Goal: Task Accomplishment & Management: Manage account settings

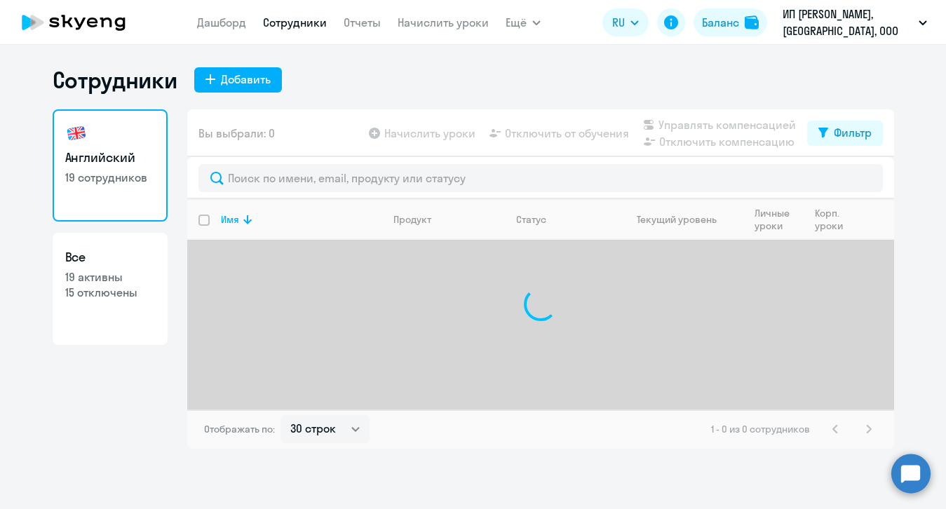
select select "30"
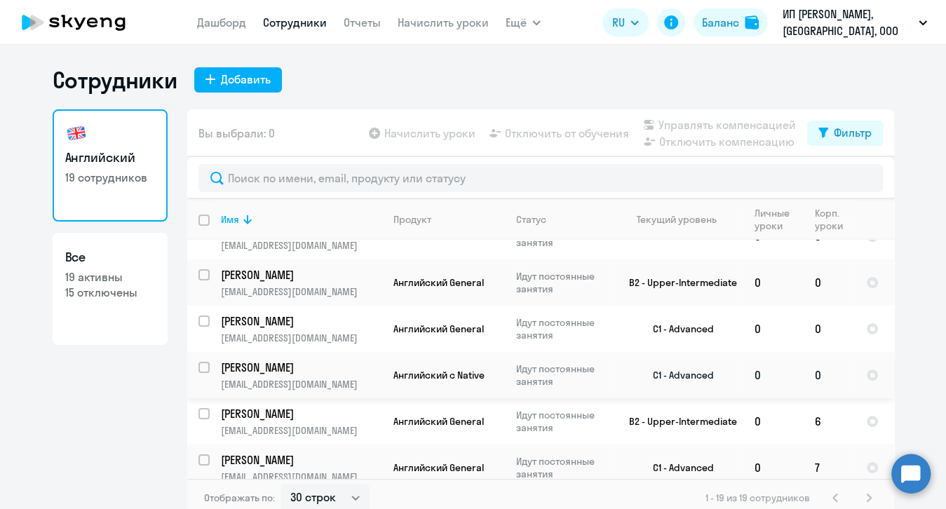
scroll to position [27, 0]
click at [449, 20] on link "Начислить уроки" at bounding box center [443, 22] width 91 height 14
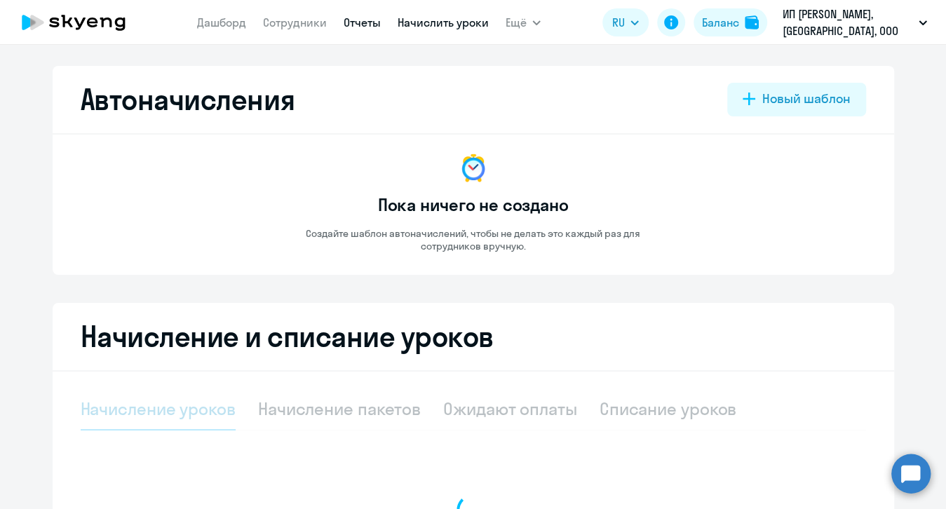
select select "10"
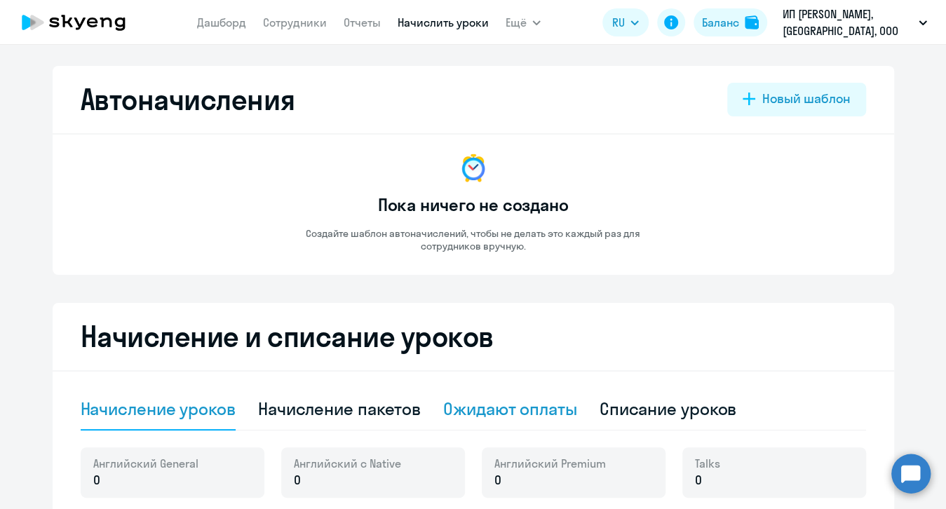
click at [472, 419] on div "Ожидают оплаты" at bounding box center [510, 409] width 134 height 22
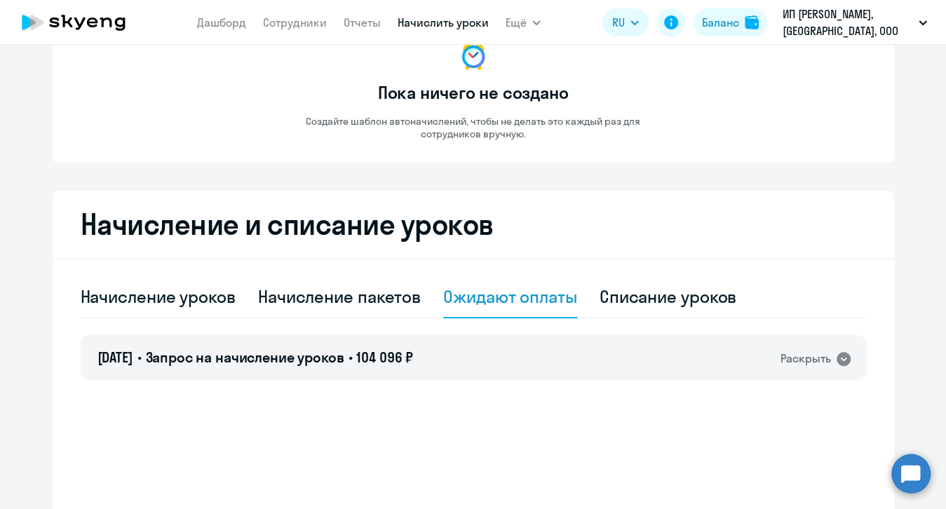
scroll to position [202, 0]
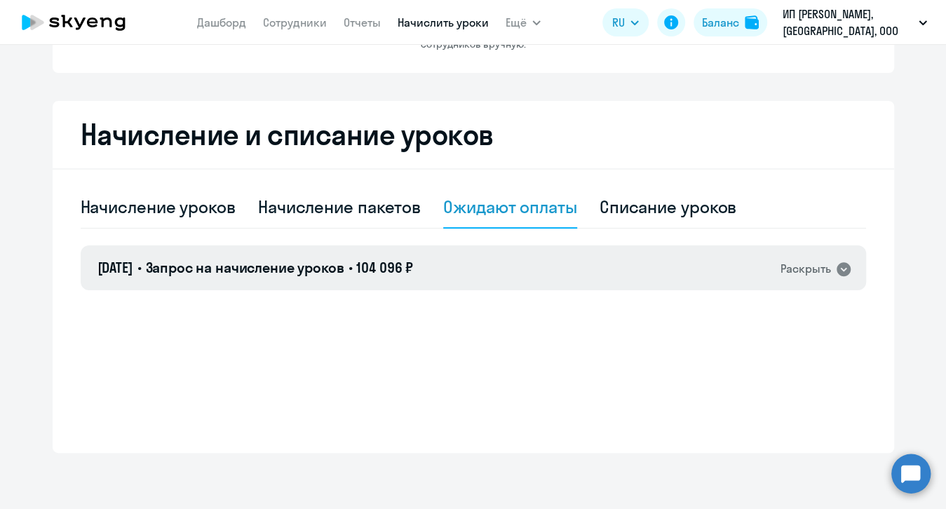
click at [841, 265] on icon at bounding box center [843, 269] width 14 height 14
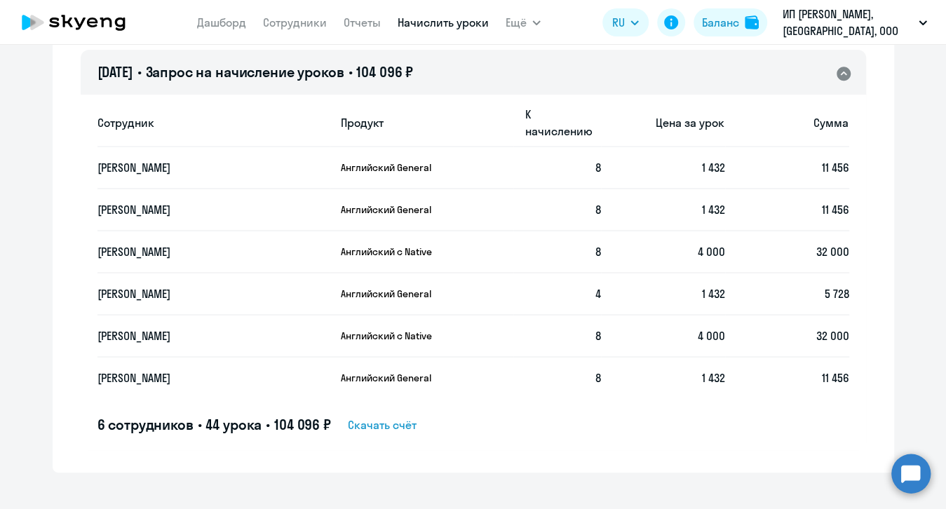
scroll to position [0, 0]
